Goal: Navigation & Orientation: Find specific page/section

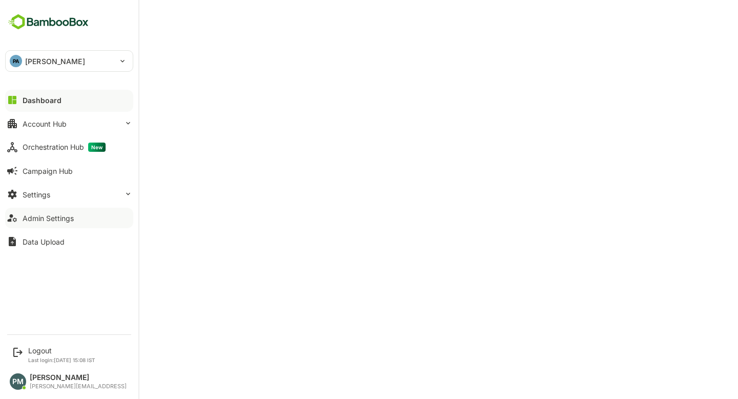
click at [45, 219] on div "Admin Settings" at bounding box center [48, 218] width 51 height 9
click at [45, 100] on div "Dashboard" at bounding box center [41, 100] width 37 height 9
click at [80, 122] on button "Account Hub" at bounding box center [69, 123] width 128 height 20
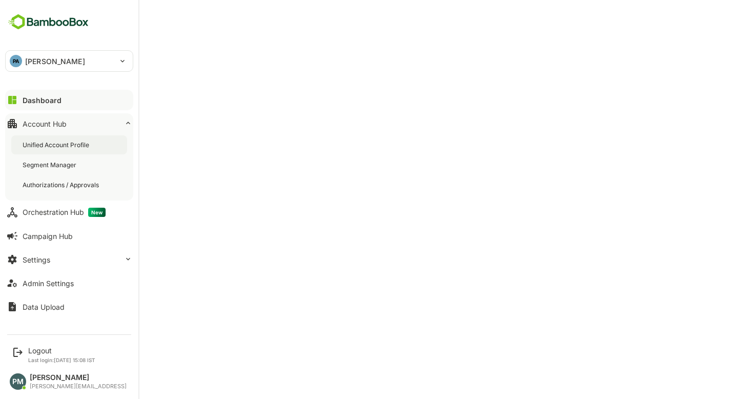
click at [90, 143] on div "Unified Account Profile" at bounding box center [57, 144] width 69 height 9
click at [52, 146] on div "Unified Account Profile" at bounding box center [58, 144] width 70 height 9
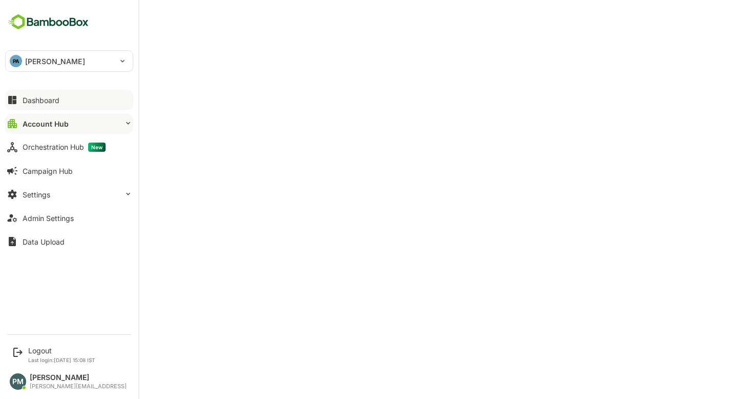
click at [56, 94] on button "Dashboard" at bounding box center [69, 100] width 128 height 20
